Goal: Task Accomplishment & Management: Complete application form

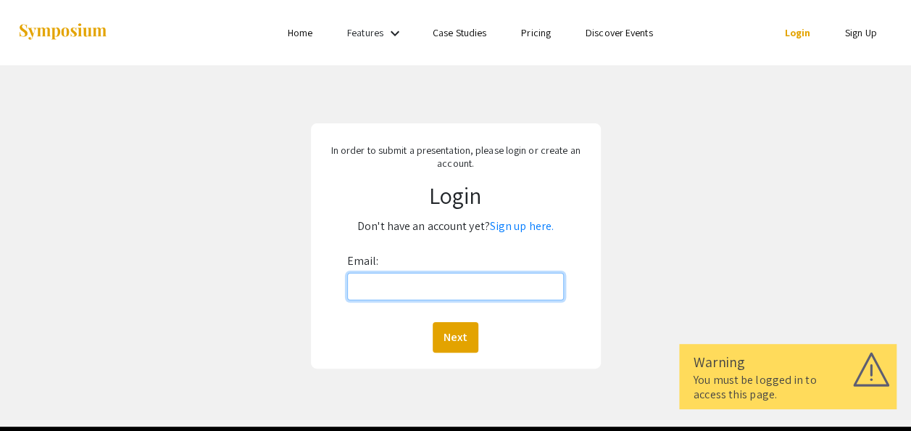
click at [481, 286] on input "Email:" at bounding box center [455, 287] width 217 height 28
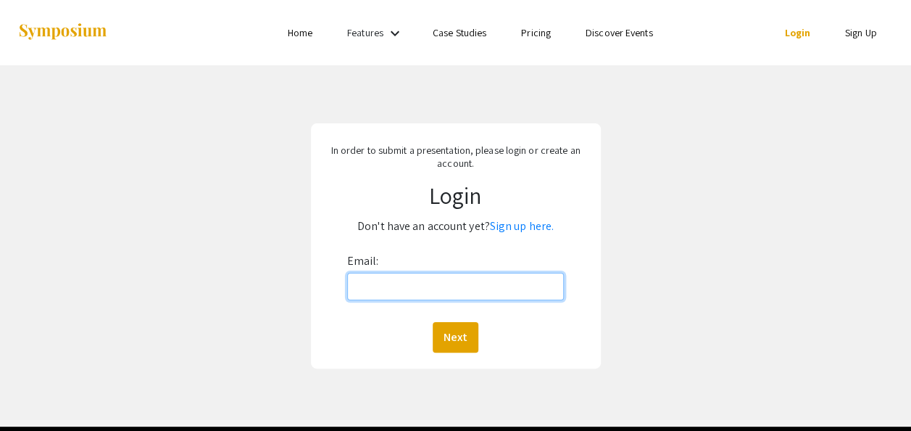
type input "chiara.monge@hsc.wvu.edu"
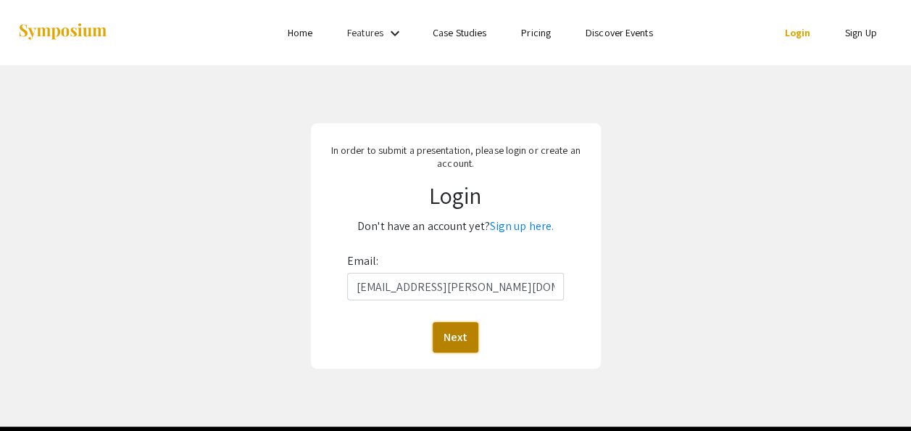
click at [466, 333] on button "Next" at bounding box center [456, 337] width 46 height 30
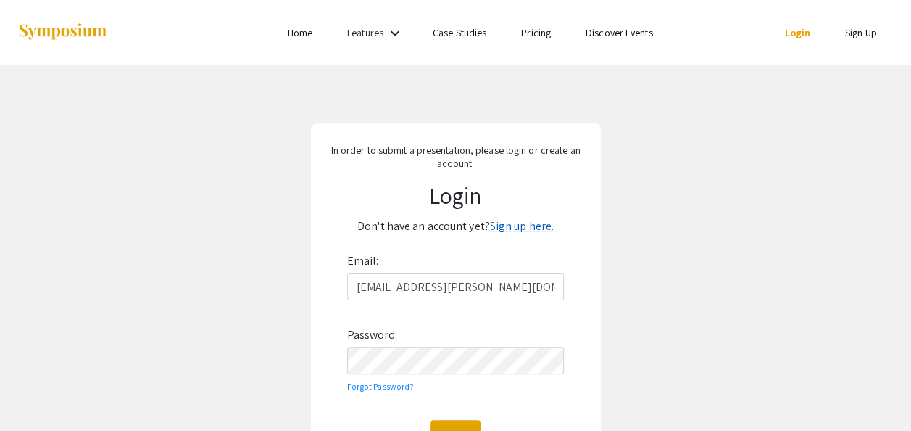
click at [523, 231] on link "Sign up here." at bounding box center [522, 225] width 64 height 15
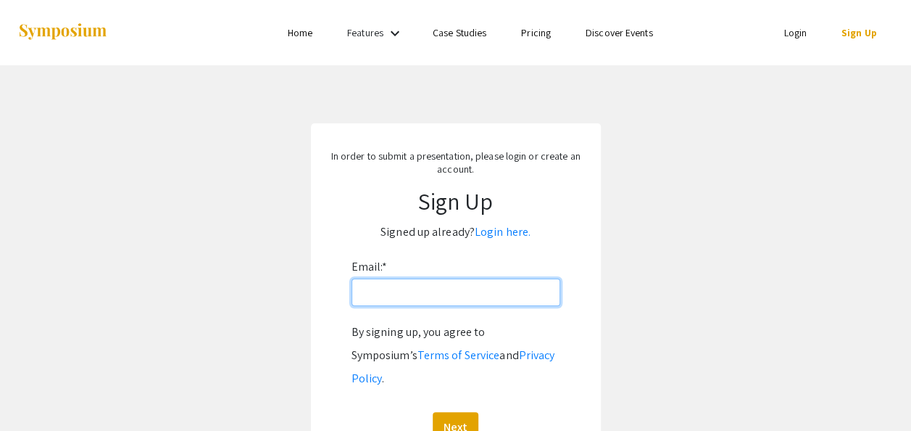
click at [484, 297] on input "Email: *" at bounding box center [456, 292] width 209 height 28
type input "chiara.monge@hsc.wvu.edu"
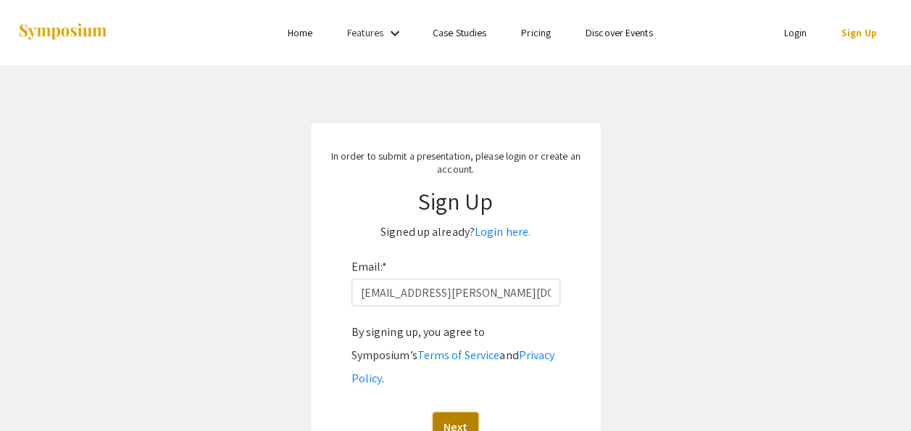
click at [461, 412] on button "Next" at bounding box center [456, 427] width 46 height 30
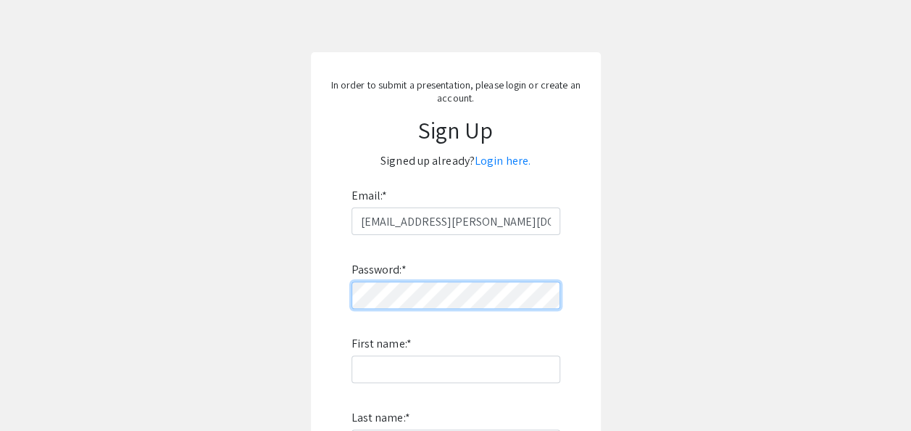
scroll to position [80, 0]
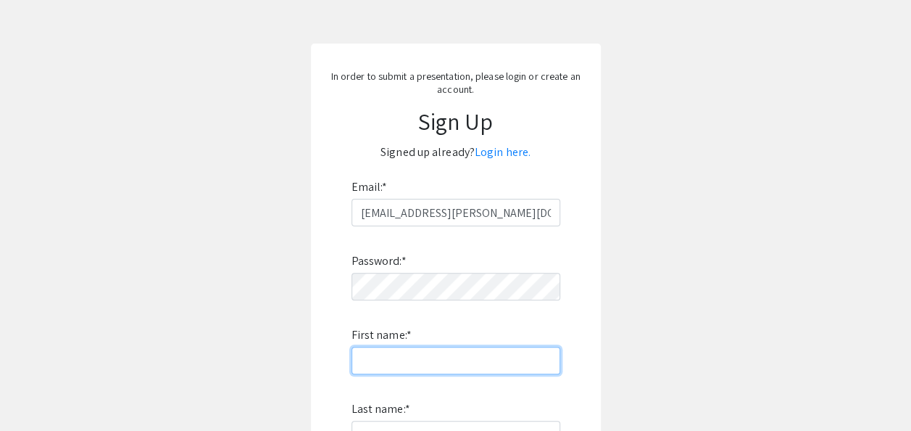
click at [507, 358] on input "First name: *" at bounding box center [456, 361] width 209 height 28
type input "Chiara"
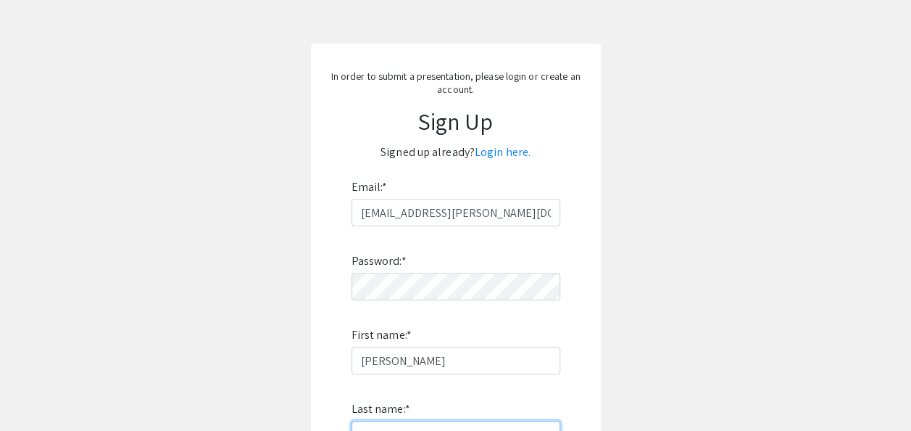
click at [502, 428] on input "Last name: *" at bounding box center [456, 434] width 209 height 28
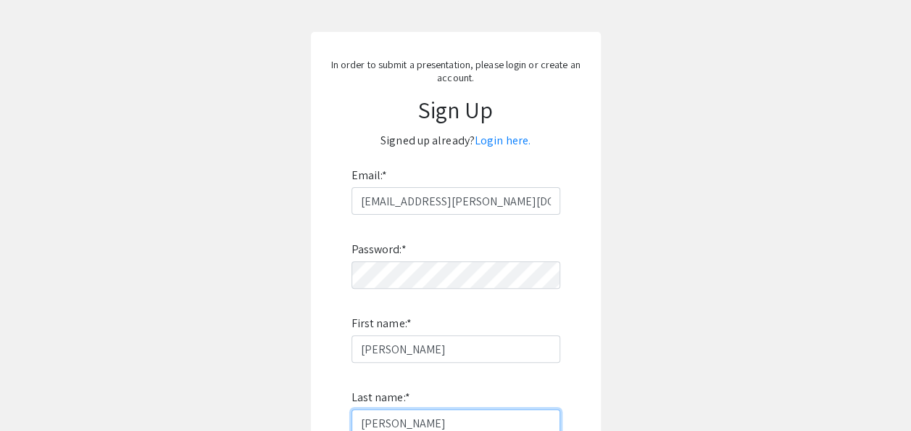
type input "Monge"
click at [679, 355] on app-signup "In order to submit a presentation, please login or create an account. Sign Up S…" at bounding box center [455, 325] width 911 height 586
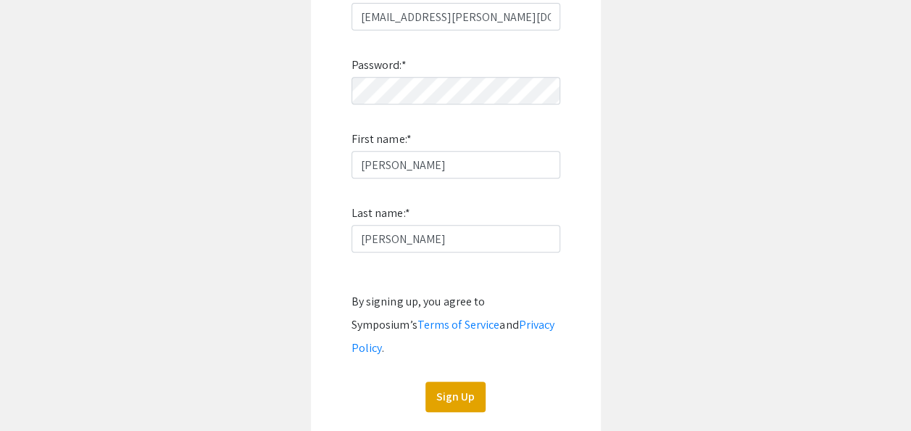
scroll to position [284, 0]
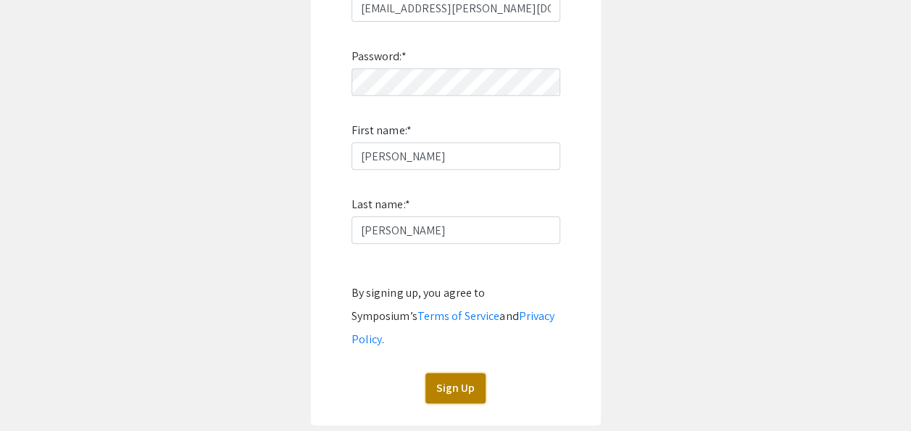
click at [478, 373] on button "Sign Up" at bounding box center [456, 388] width 60 height 30
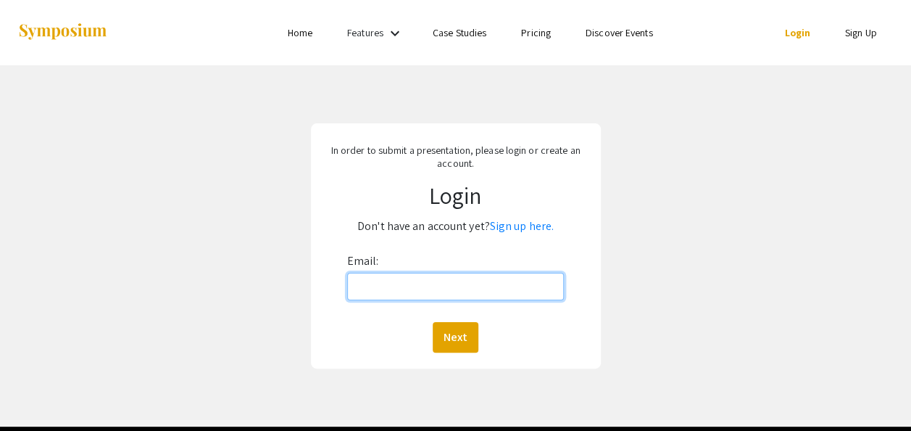
click at [526, 281] on input "Email:" at bounding box center [455, 287] width 217 height 28
type input "chiara.monge@hsc.wvu.edu"
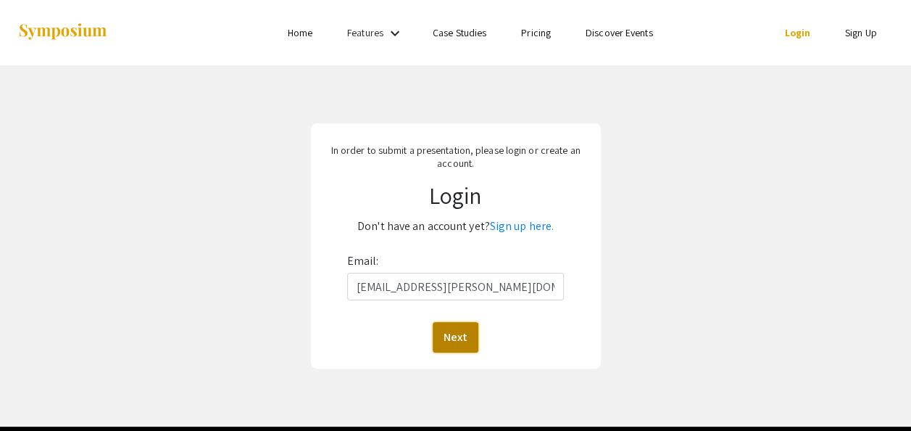
click at [467, 333] on button "Next" at bounding box center [456, 337] width 46 height 30
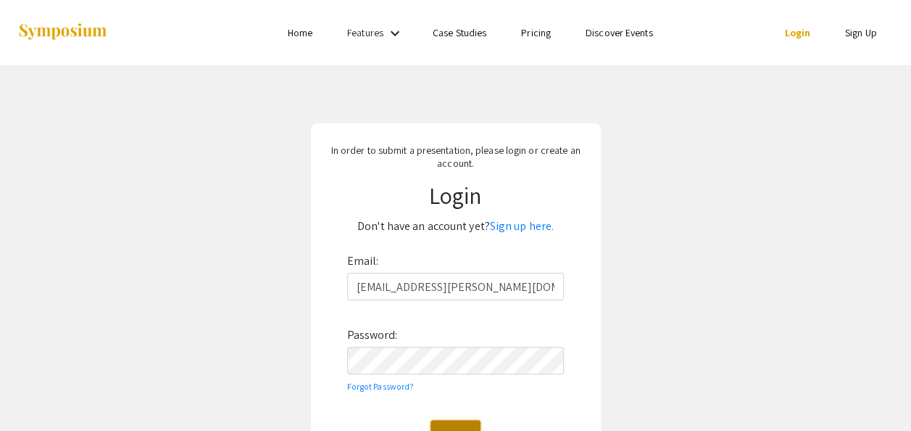
click at [474, 423] on button "Login" at bounding box center [456, 435] width 50 height 30
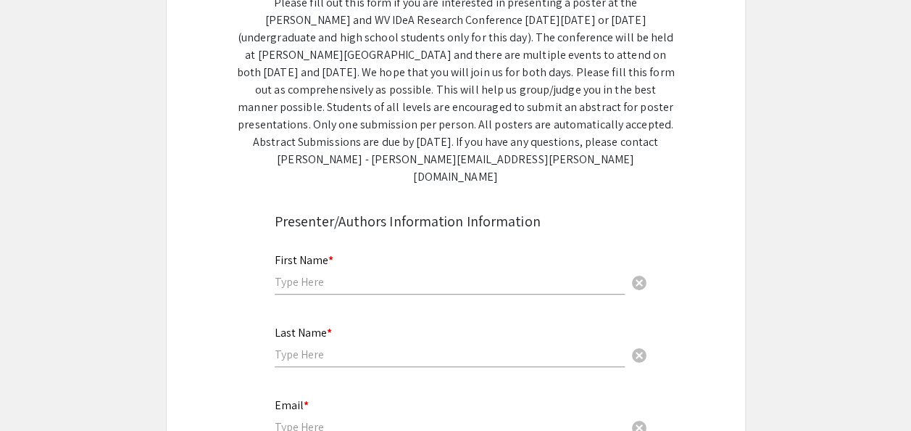
scroll to position [267, 0]
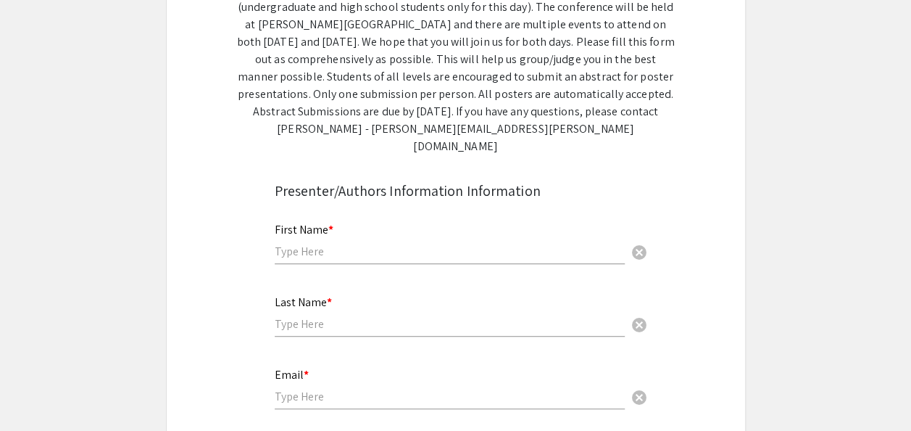
click at [462, 223] on div "First Name * cancel" at bounding box center [450, 236] width 350 height 55
type input "Chiara"
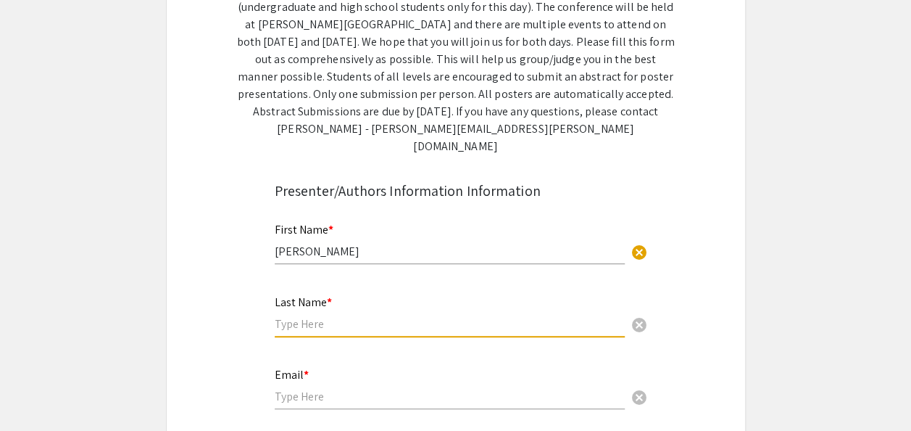
click at [296, 316] on input "text" at bounding box center [450, 323] width 350 height 15
type input "Monge"
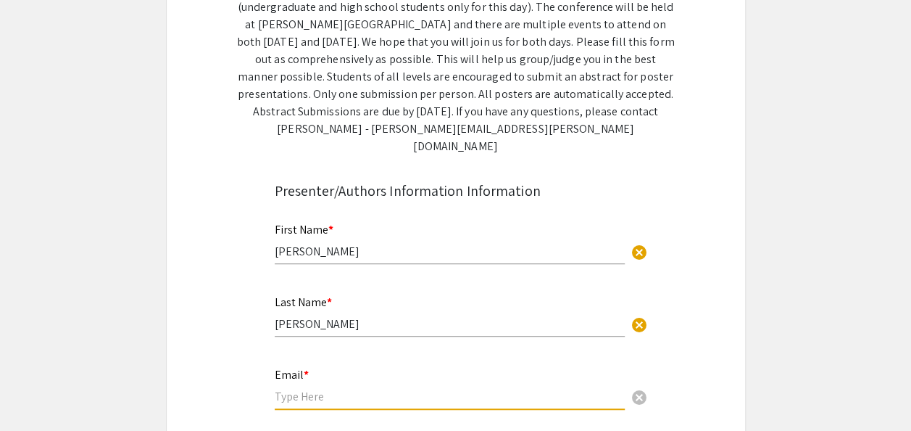
click at [290, 389] on input "email" at bounding box center [450, 396] width 350 height 15
type input "chiara.monge@hsc.wvu.edu"
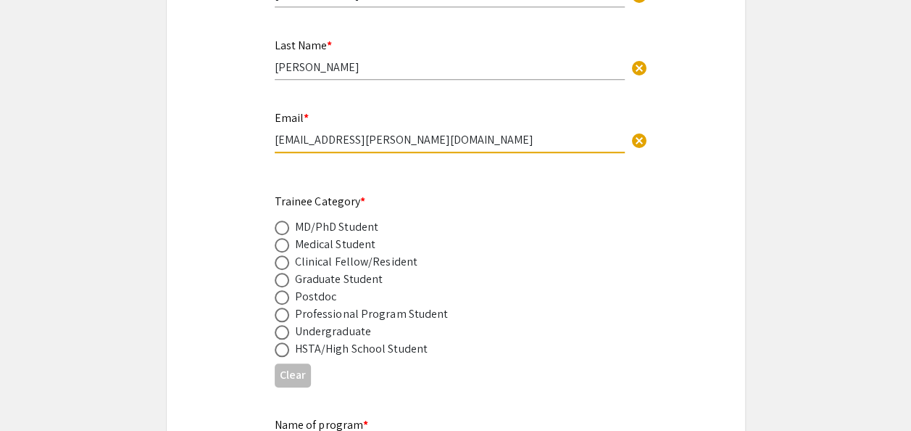
scroll to position [534, 0]
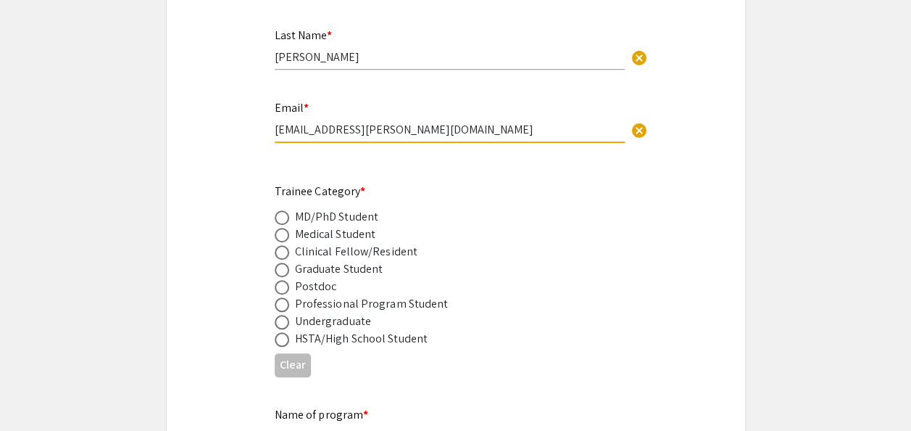
click at [287, 280] on span at bounding box center [282, 287] width 14 height 14
click at [287, 280] on input "radio" at bounding box center [282, 287] width 14 height 14
radio input "true"
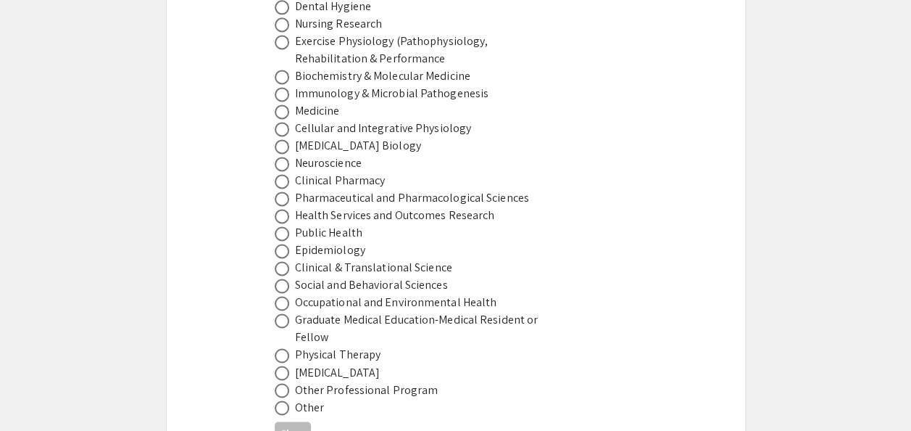
scroll to position [1007, 0]
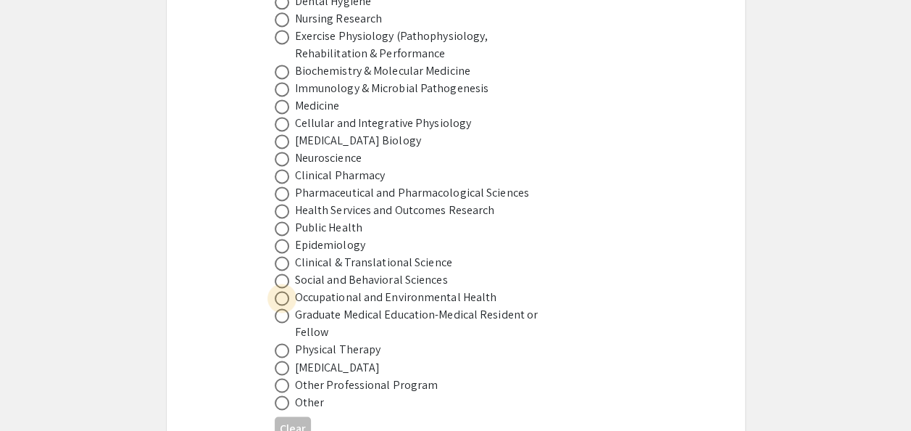
click at [285, 291] on span at bounding box center [282, 298] width 14 height 14
click at [285, 291] on input "radio" at bounding box center [282, 298] width 14 height 14
radio input "true"
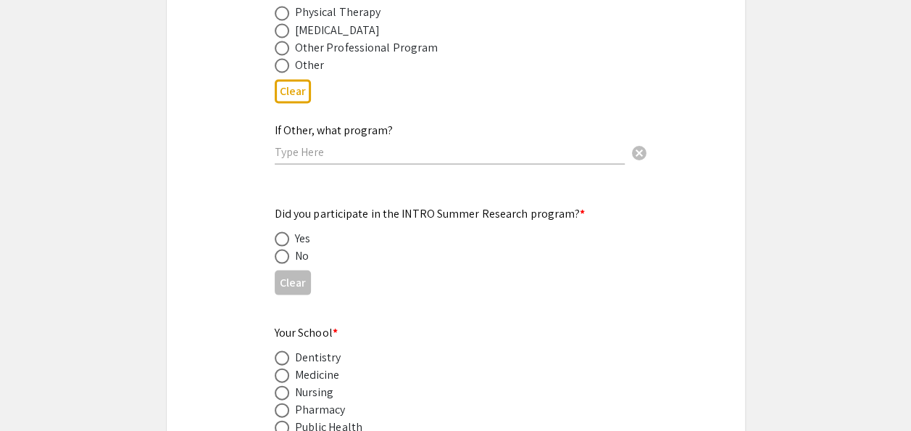
scroll to position [1330, 0]
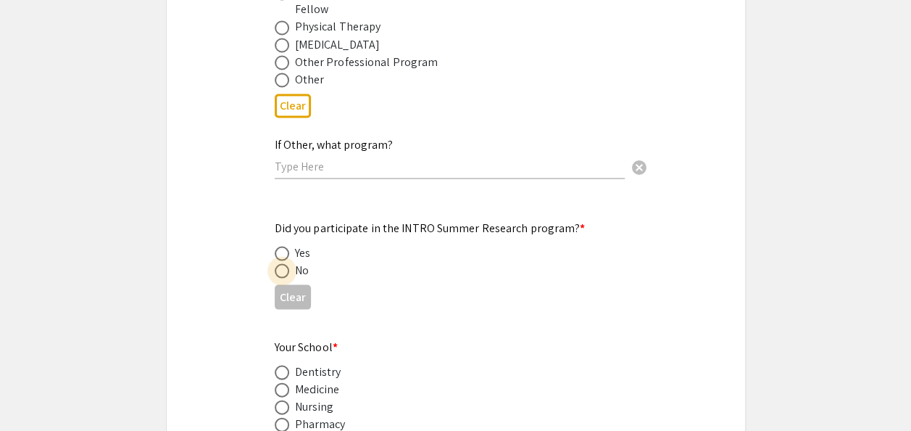
click at [287, 263] on span at bounding box center [282, 270] width 14 height 14
click at [287, 263] on input "radio" at bounding box center [282, 270] width 14 height 14
radio input "true"
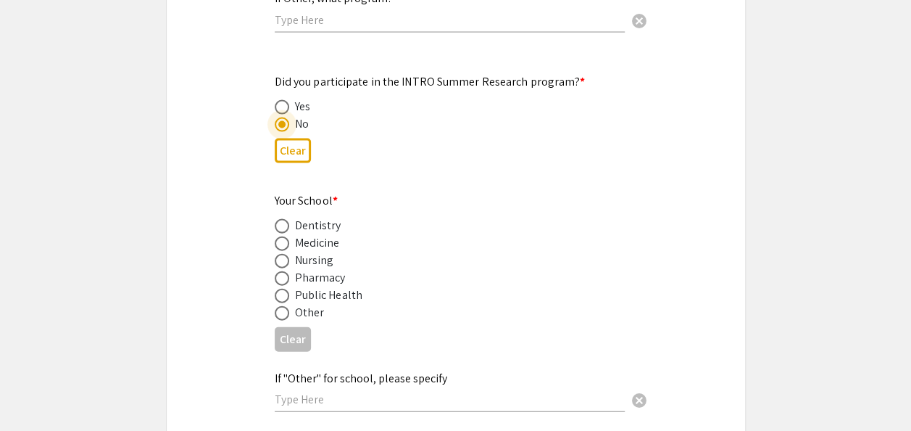
scroll to position [1480, 0]
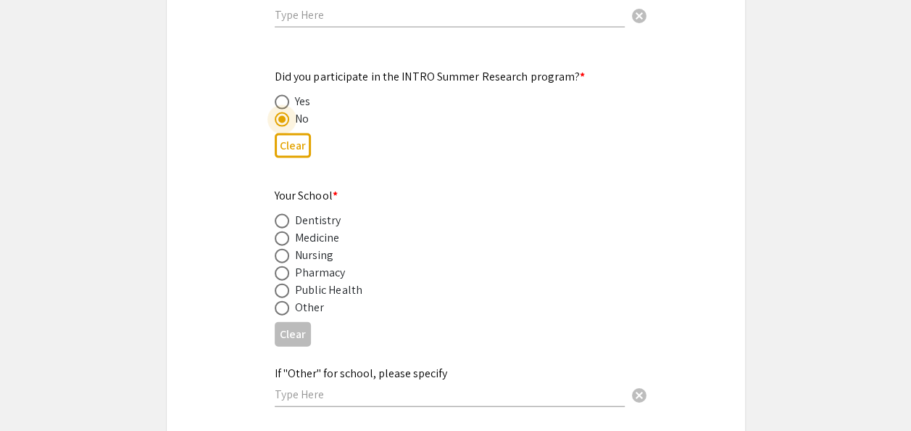
click at [286, 301] on span at bounding box center [282, 308] width 14 height 14
click at [286, 301] on input "radio" at bounding box center [282, 308] width 14 height 14
click at [294, 322] on button "Clear" at bounding box center [293, 334] width 36 height 24
radio input "false"
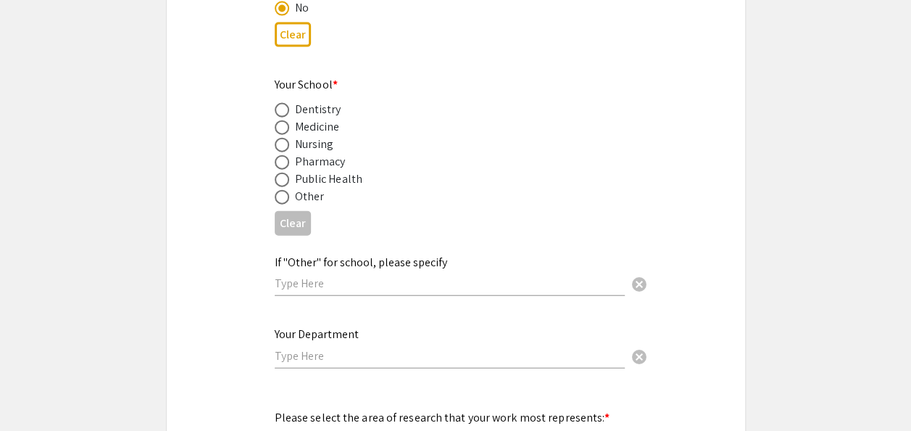
scroll to position [1601, 0]
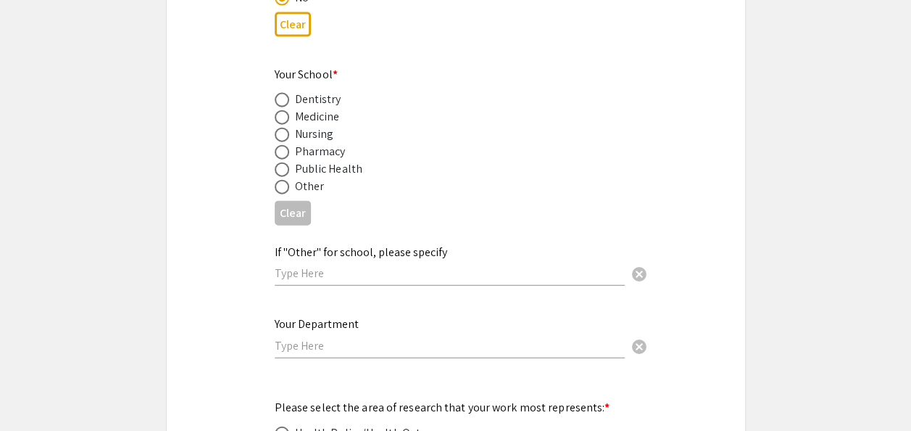
click at [452, 338] on input "text" at bounding box center [450, 345] width 350 height 15
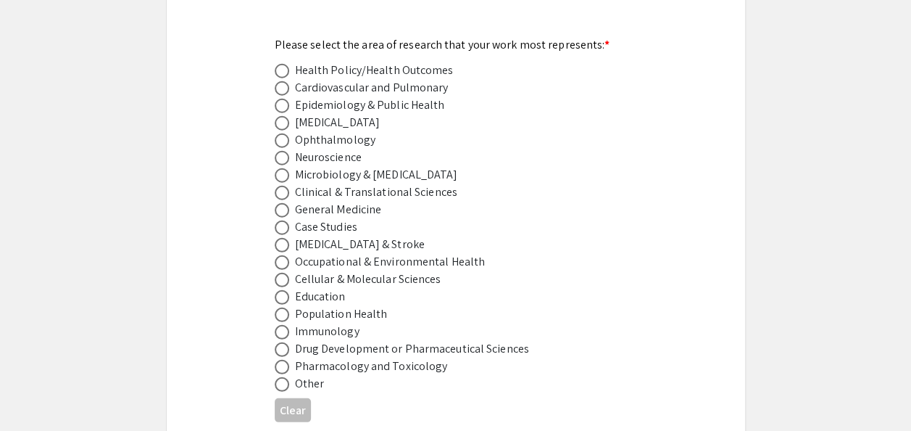
scroll to position [1969, 0]
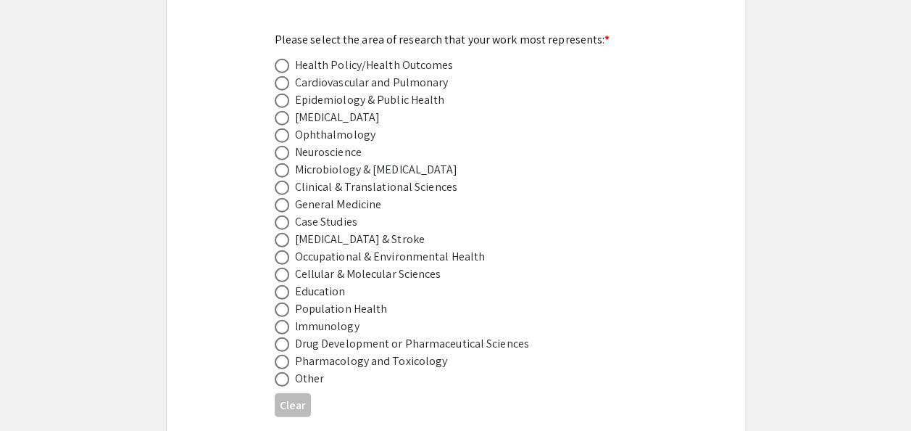
type input "Physiology, Pharmacology and Toxicology"
click at [287, 250] on span at bounding box center [282, 257] width 14 height 14
click at [287, 250] on input "radio" at bounding box center [282, 257] width 14 height 14
radio input "true"
click at [284, 354] on span at bounding box center [282, 361] width 14 height 14
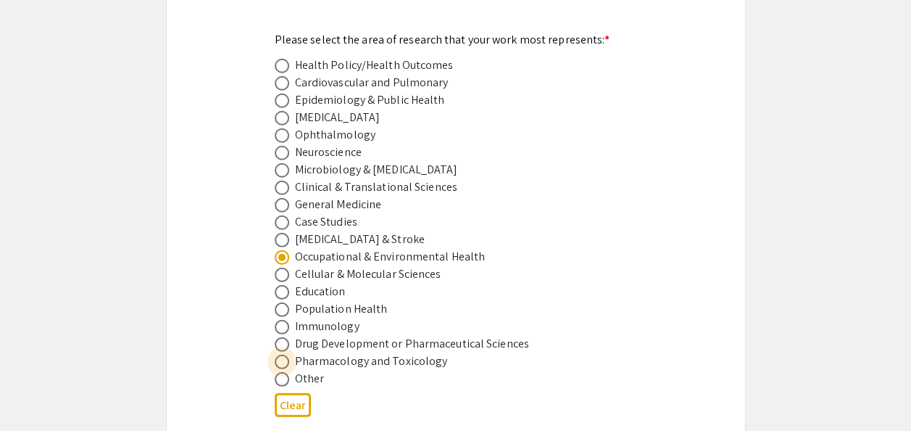
click at [284, 354] on input "radio" at bounding box center [282, 361] width 14 height 14
radio input "true"
click at [322, 248] on div "Occupational & Environmental Health" at bounding box center [390, 256] width 191 height 17
click at [281, 257] on span at bounding box center [281, 257] width 0 height 0
click at [281, 250] on input "radio" at bounding box center [282, 257] width 14 height 14
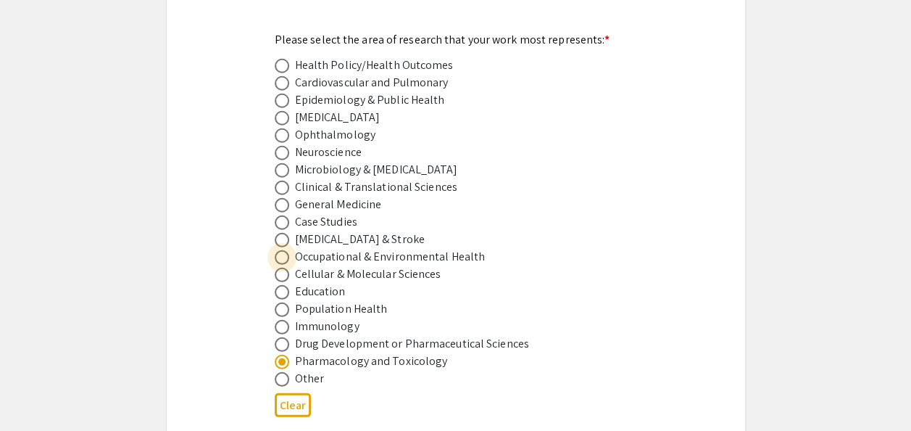
radio input "true"
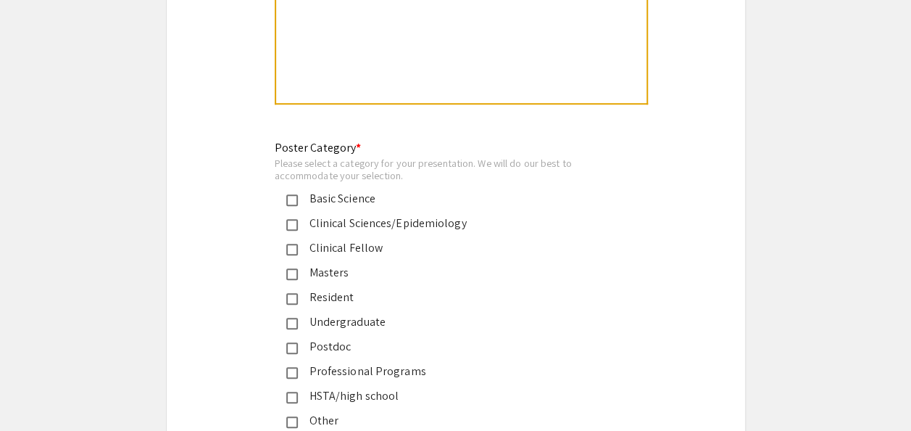
scroll to position [3278, 0]
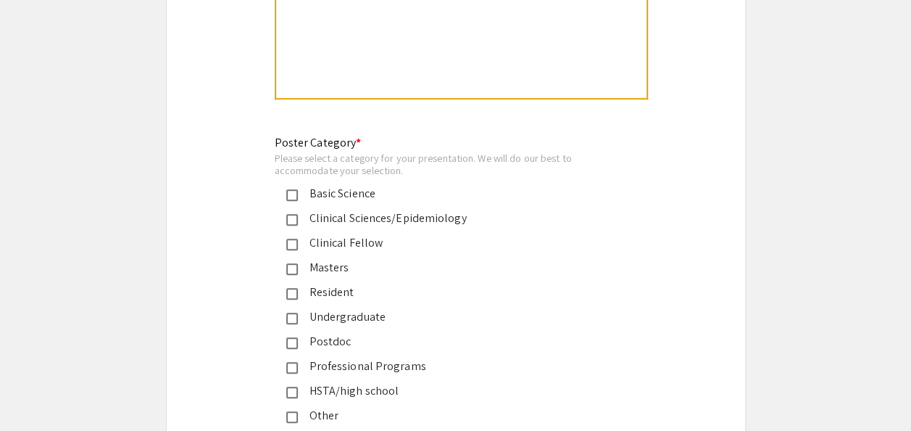
click at [343, 333] on div "Postdoc" at bounding box center [450, 341] width 304 height 17
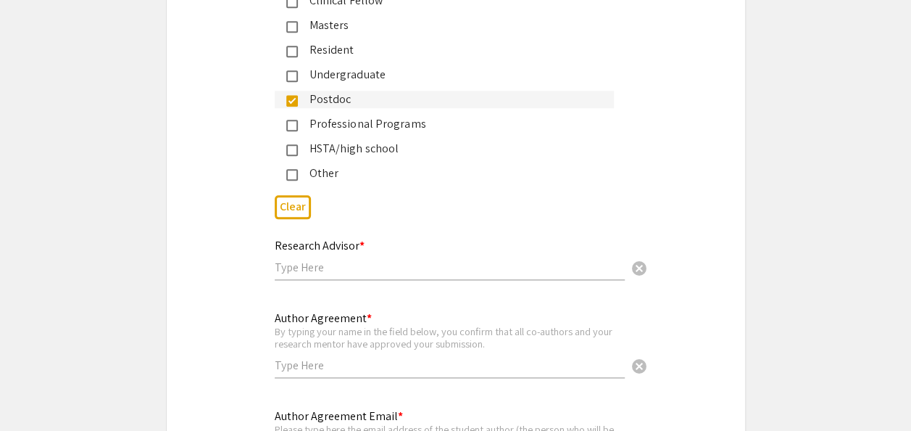
scroll to position [3530, 0]
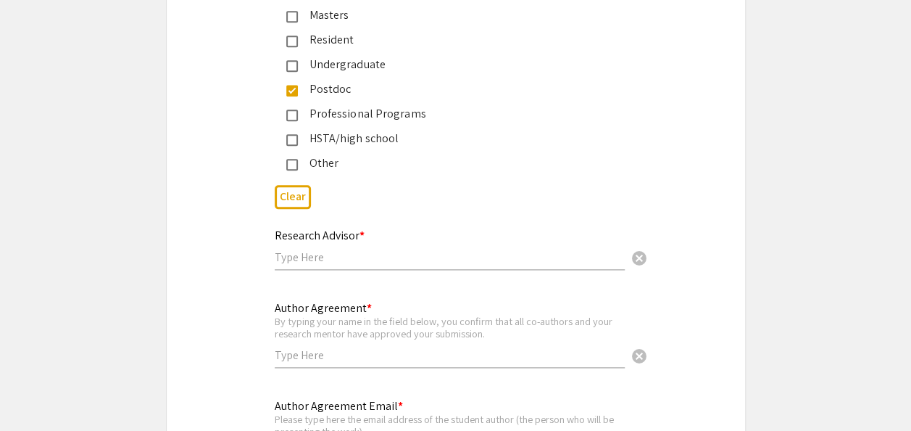
click at [328, 249] on input "text" at bounding box center [450, 256] width 350 height 15
type input "Dr, Salik Hussain"
click at [365, 347] on input "text" at bounding box center [450, 354] width 350 height 15
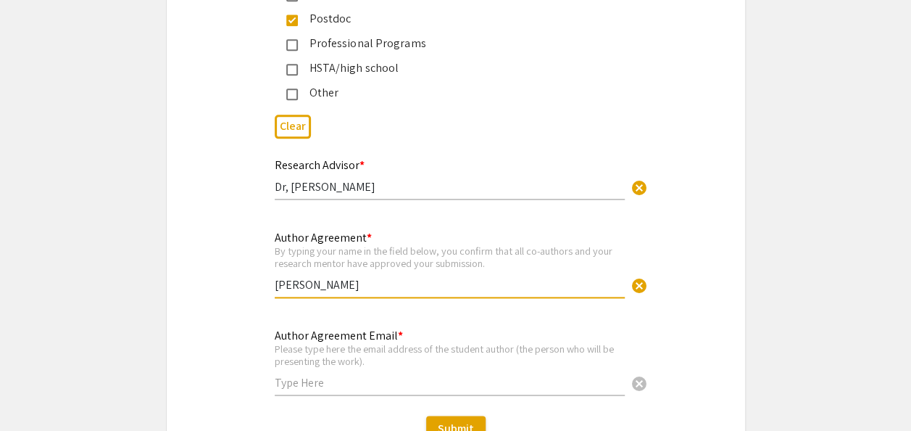
scroll to position [3636, 0]
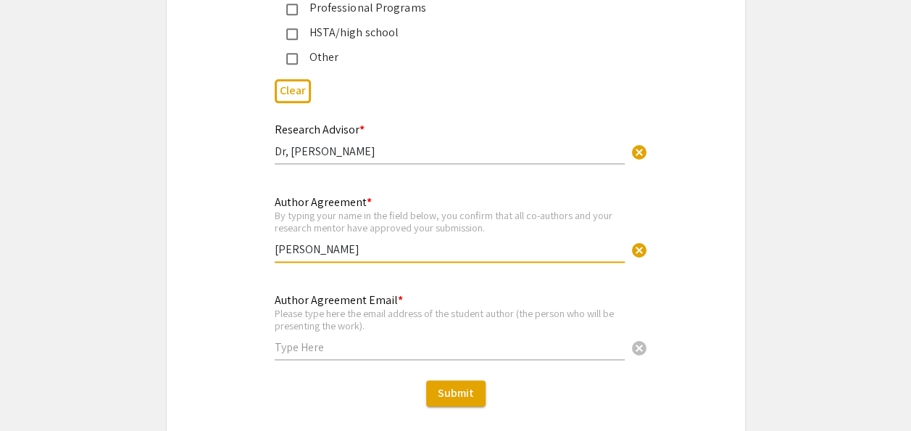
type input "Chiara Monge"
click at [375, 339] on input "text" at bounding box center [450, 346] width 350 height 15
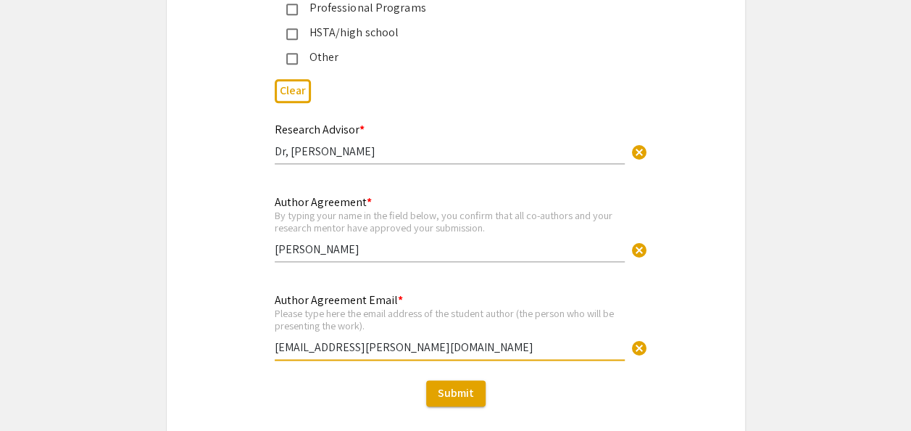
type input "chiara.monge@hsc.wvu.edu"
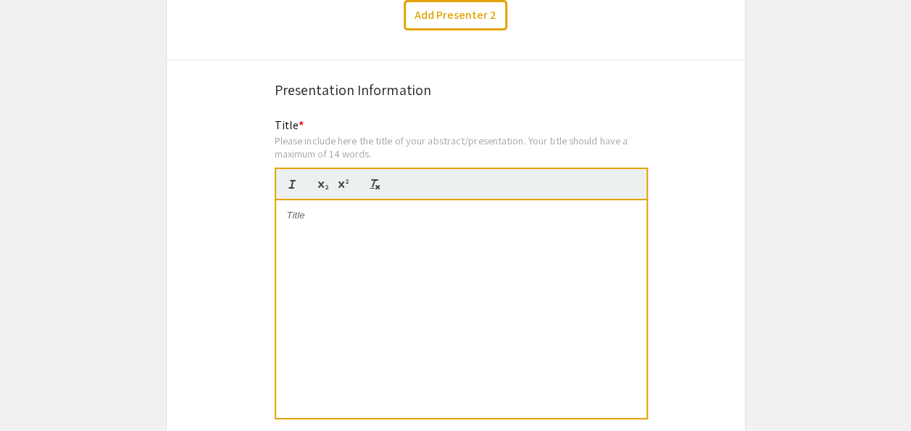
scroll to position [2553, 0]
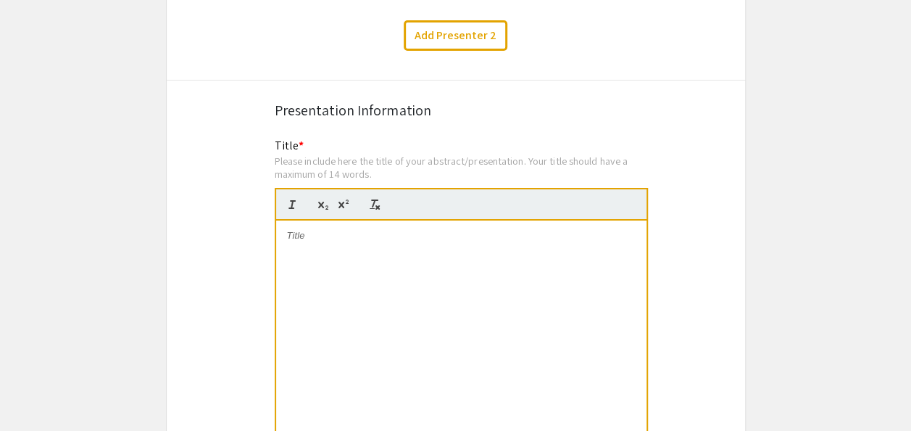
click at [402, 244] on div at bounding box center [461, 328] width 370 height 217
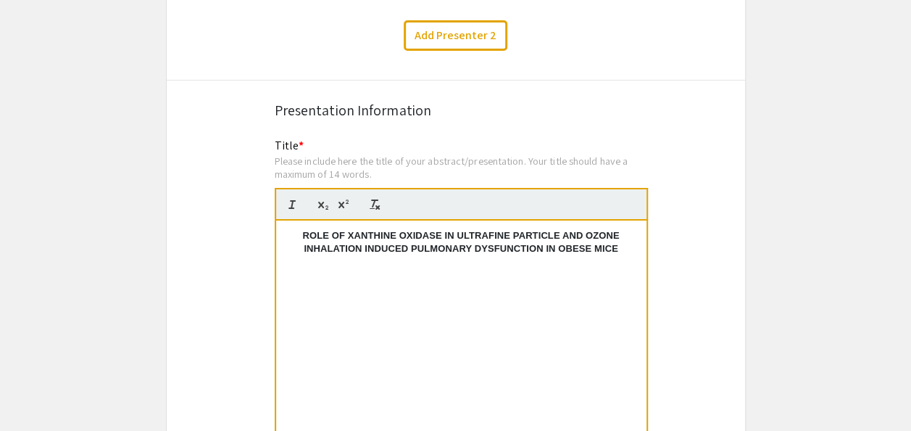
scroll to position [0, 0]
drag, startPoint x: 617, startPoint y: 231, endPoint x: 546, endPoint y: 226, distance: 71.2
click at [546, 230] on strong "ROLE OF XANTHINE OXIDASE IN ULTRAFINE PARTICLE AND OZONE INHALATION INDUCED PUL…" at bounding box center [462, 242] width 320 height 24
click at [441, 230] on strong "ROLE OF XANTHINE OXIDASE IN ULTRAFINE PARTICLE AND OZONE INHALATION INDUCED PUL…" at bounding box center [462, 242] width 320 height 24
click at [336, 230] on strong "ROLE OF XANTHINE OXIDASE'ROLE IN ULTRAFINE PARTICLE AND OZONE INHALATION INDUCE…" at bounding box center [463, 242] width 349 height 24
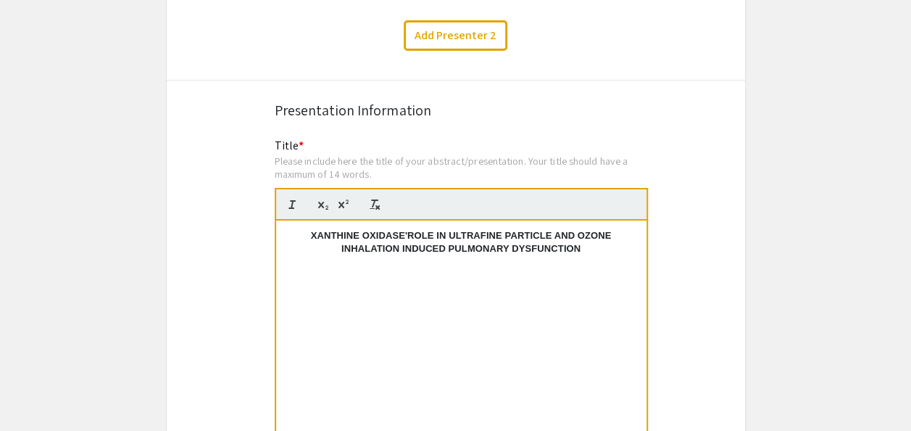
click at [407, 230] on strong "XANTHINE OXIDASE'ROLE IN ULTRAFINE PARTICLE AND OZONE INHALATION INDUCED PULMON…" at bounding box center [463, 242] width 304 height 24
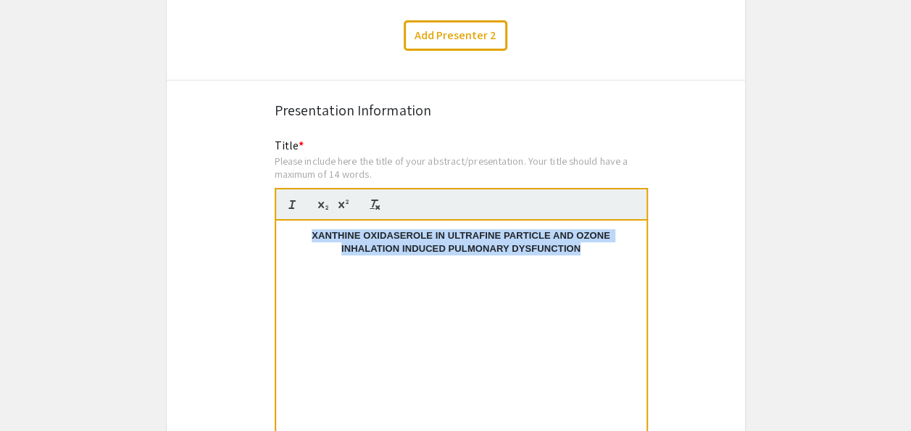
drag, startPoint x: 580, startPoint y: 232, endPoint x: 307, endPoint y: 220, distance: 272.9
click at [307, 229] on p "XANTHINE OXIDASEROLE IN ULTRAFINE PARTICLE AND OZONE INHALATION INDUCED PULMONA…" at bounding box center [461, 242] width 349 height 27
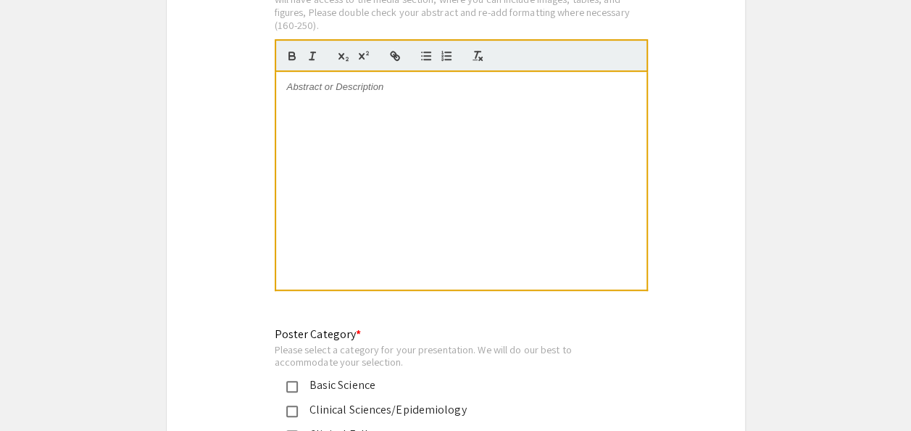
scroll to position [2890, 0]
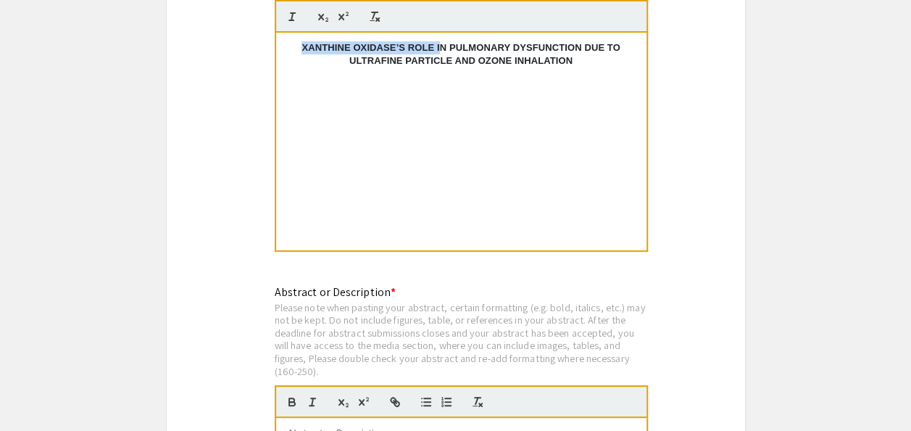
scroll to position [2726, 0]
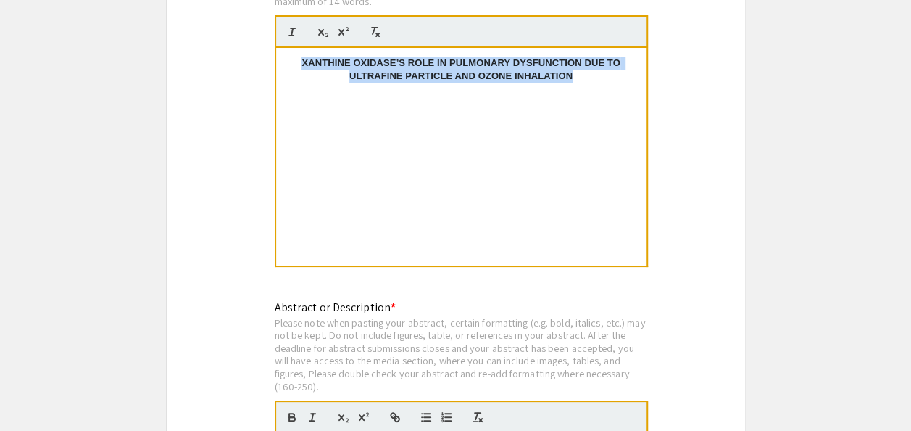
drag, startPoint x: 302, startPoint y: 4, endPoint x: 578, endPoint y: 55, distance: 280.1
click at [578, 57] on p "XANTHINE OXIDASE’S ROLE IN PULMONARY DYSFUNCTION DUE TO ULTRAFINE PARTICLE AND …" at bounding box center [461, 70] width 349 height 27
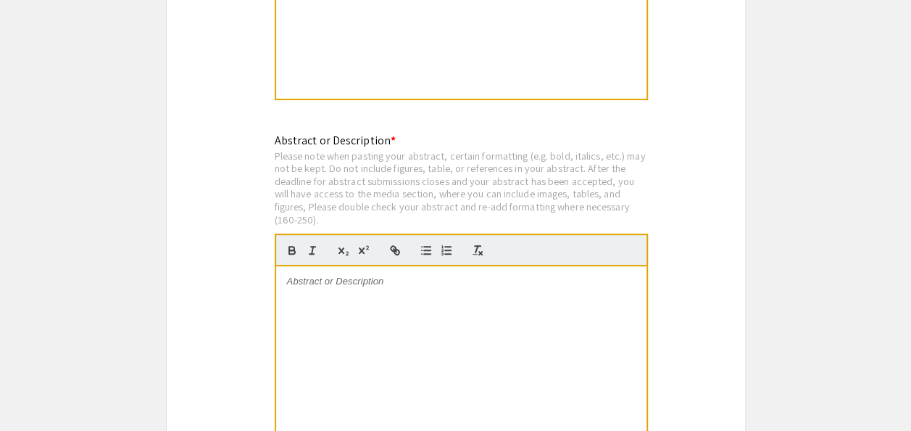
scroll to position [2882, 0]
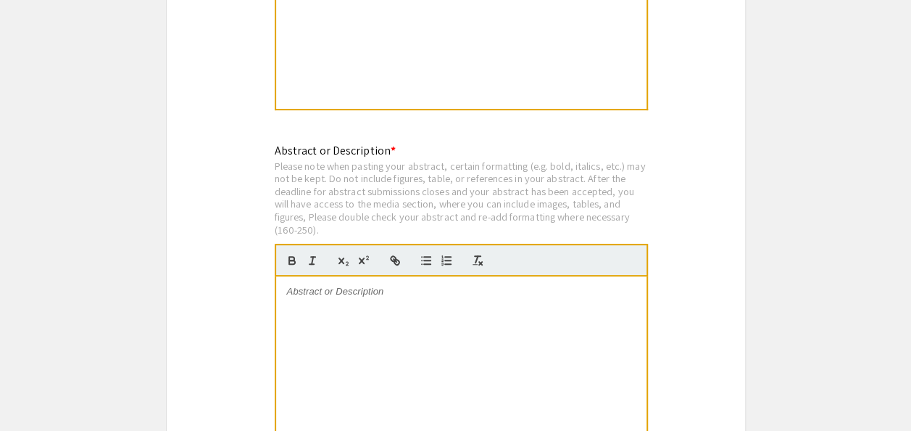
click at [434, 292] on div at bounding box center [461, 384] width 370 height 217
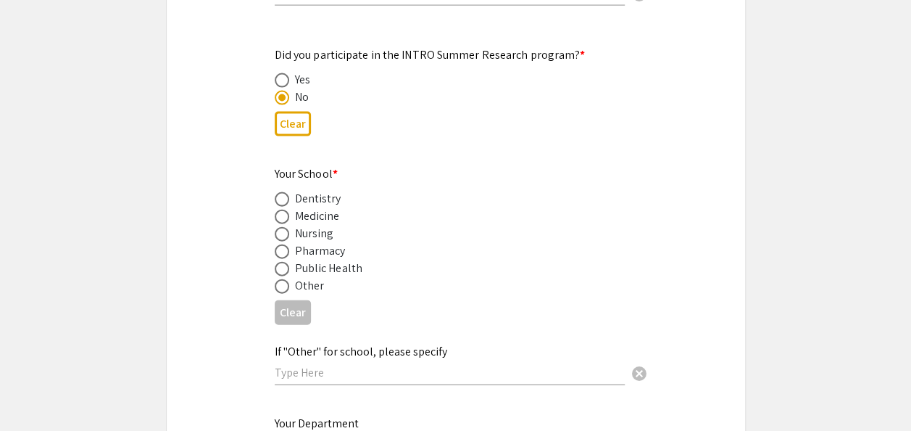
scroll to position [1442, 0]
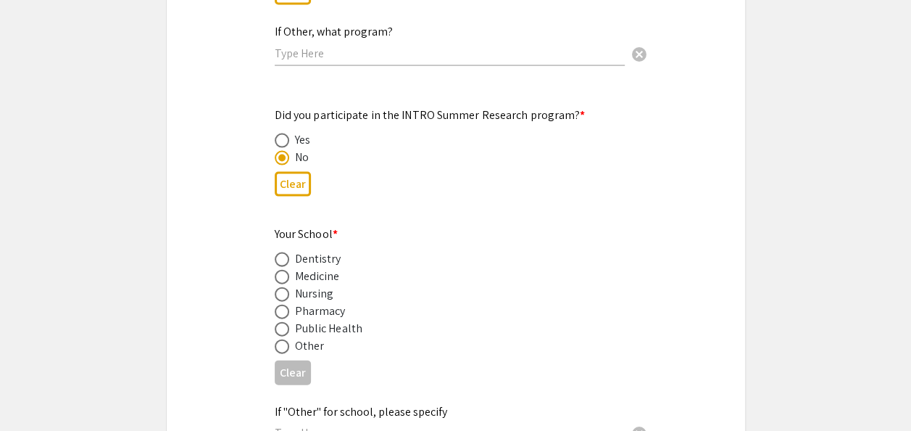
click at [281, 270] on span at bounding box center [282, 277] width 14 height 14
click at [281, 270] on input "radio" at bounding box center [282, 277] width 14 height 14
radio input "true"
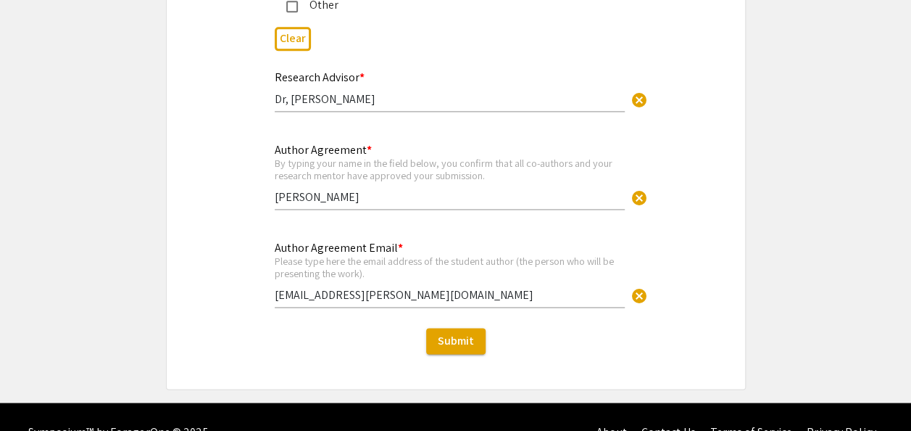
scroll to position [3683, 0]
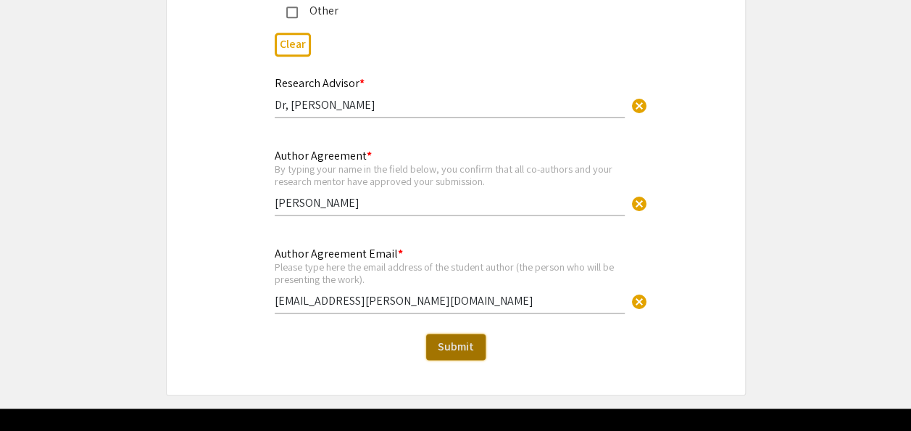
click at [468, 339] on span "Submit" at bounding box center [456, 346] width 36 height 15
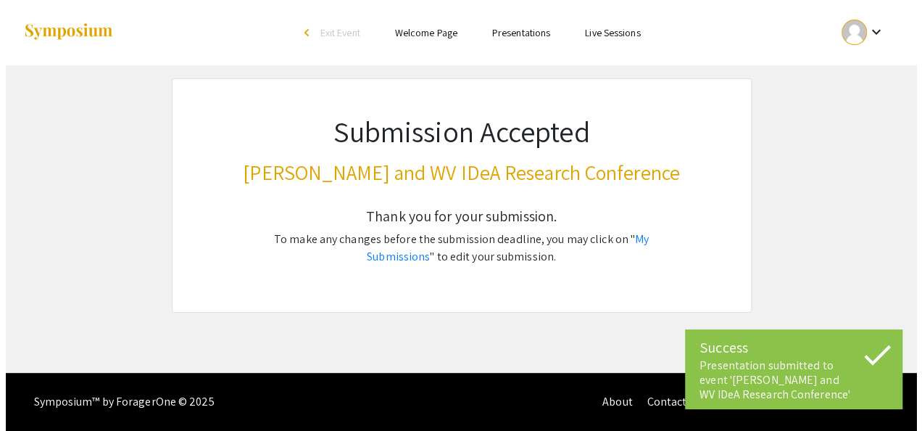
scroll to position [0, 0]
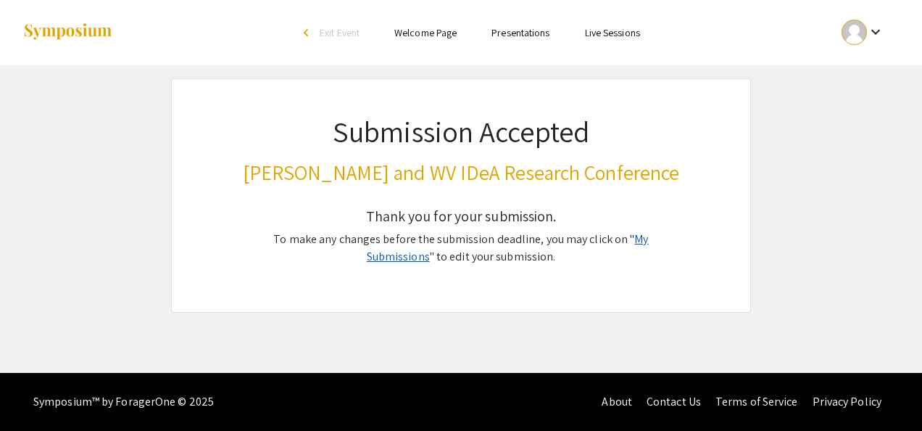
click at [648, 241] on link "My Submissions" at bounding box center [508, 247] width 282 height 33
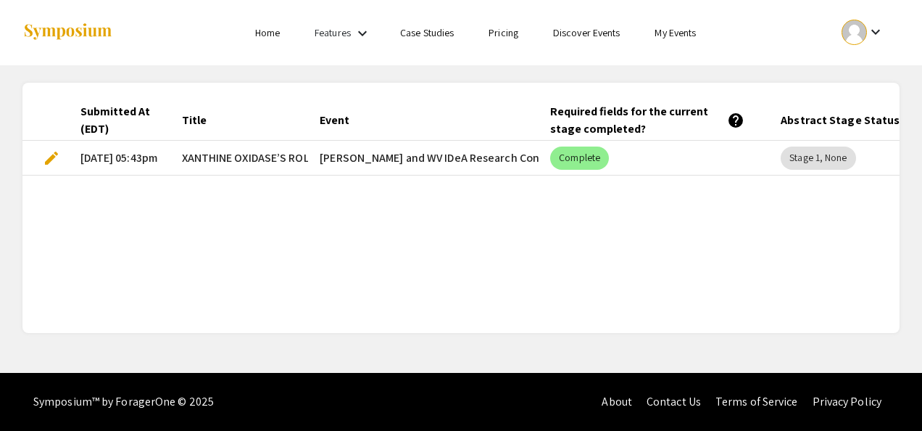
click at [277, 30] on link "Home" at bounding box center [267, 32] width 25 height 13
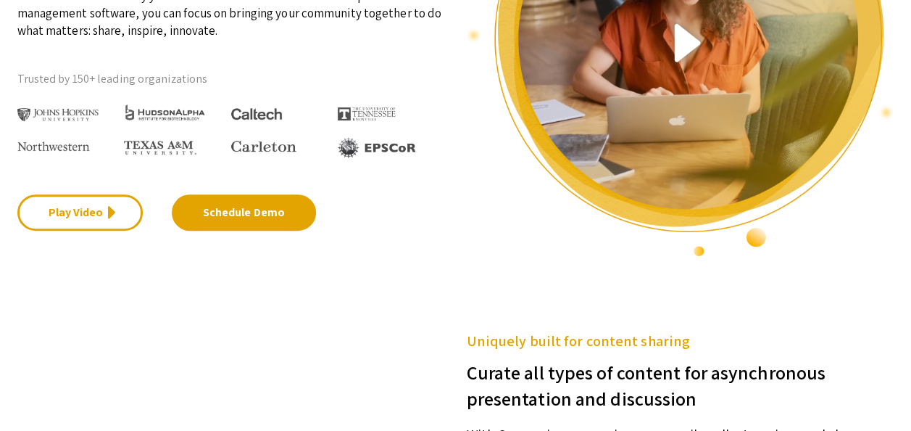
scroll to position [331, 0]
